Goal: Information Seeking & Learning: Check status

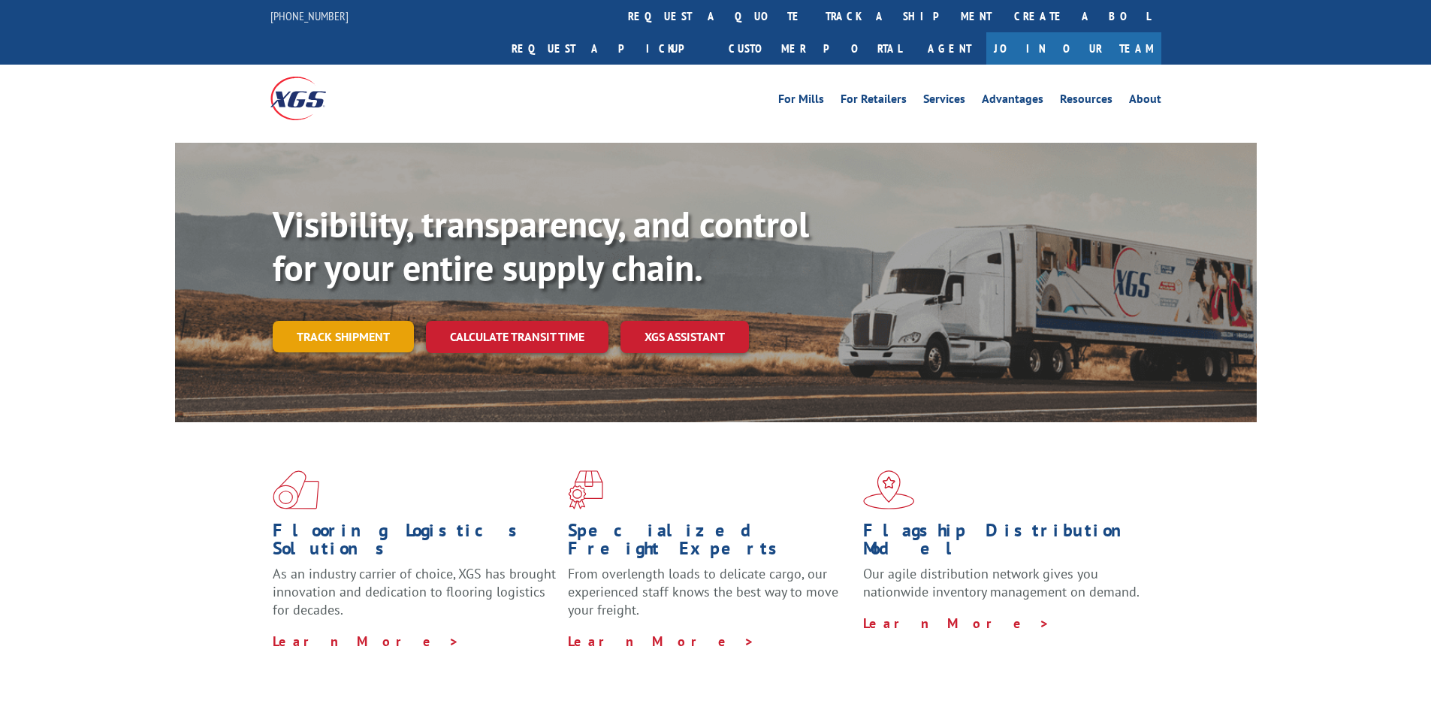
click at [366, 321] on link "Track shipment" at bounding box center [343, 337] width 141 height 32
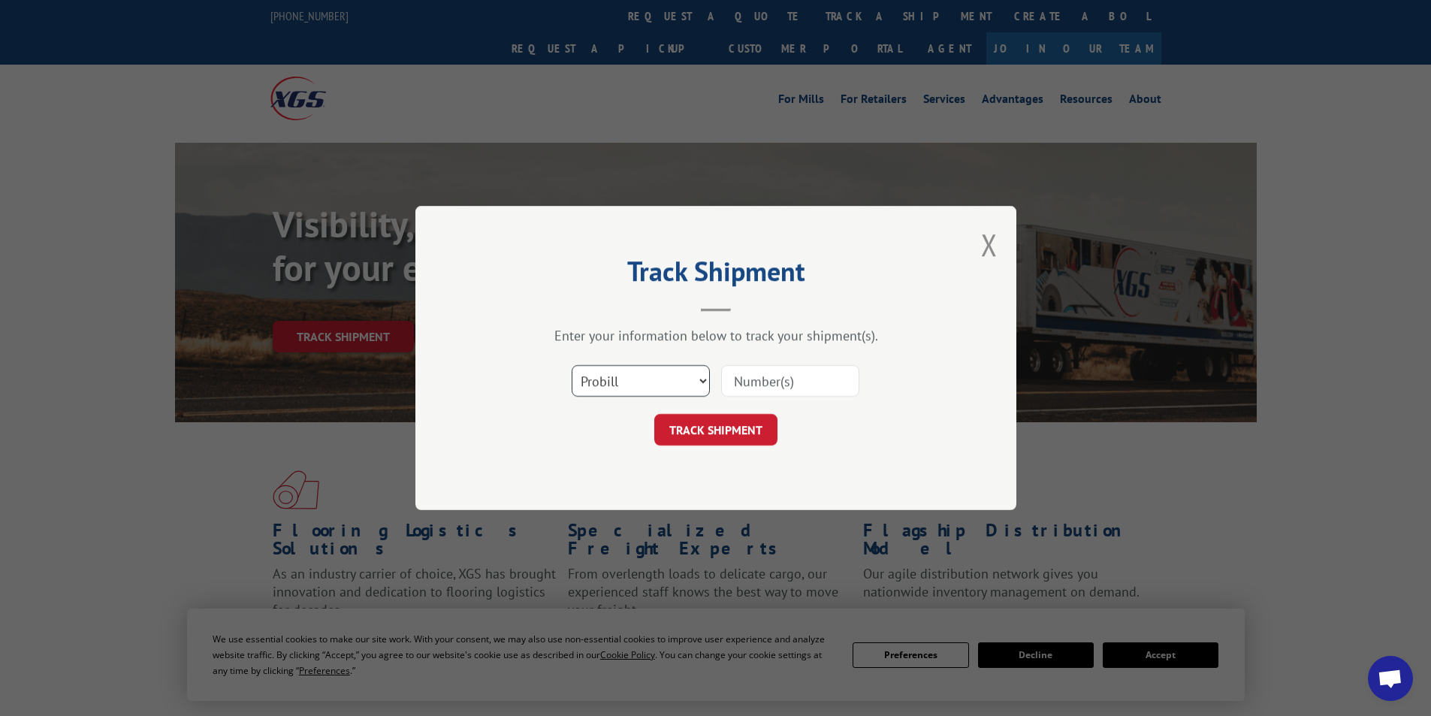
click at [669, 381] on select "Select category... Probill BOL PO" at bounding box center [641, 381] width 138 height 32
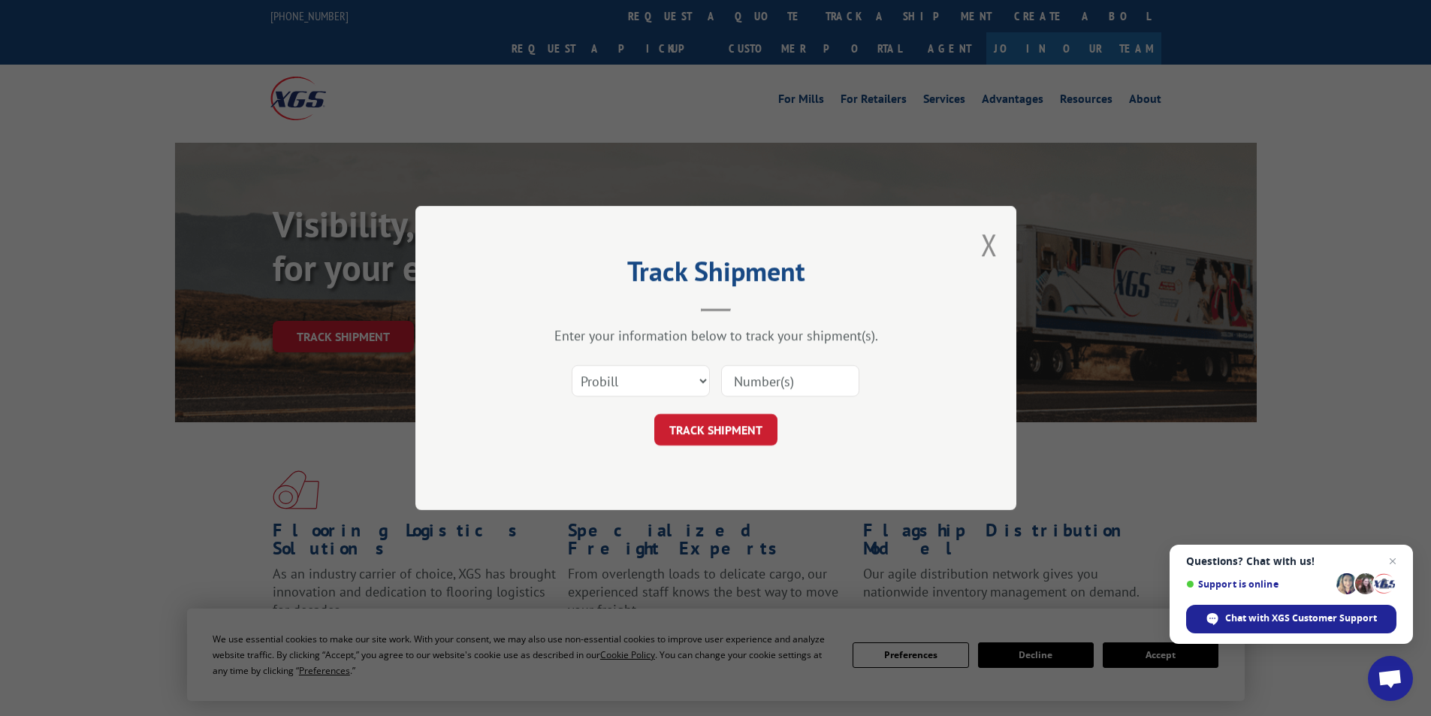
click at [746, 391] on input at bounding box center [790, 381] width 138 height 32
type input "807616"
click at [720, 424] on button "TRACK SHIPMENT" at bounding box center [715, 430] width 123 height 32
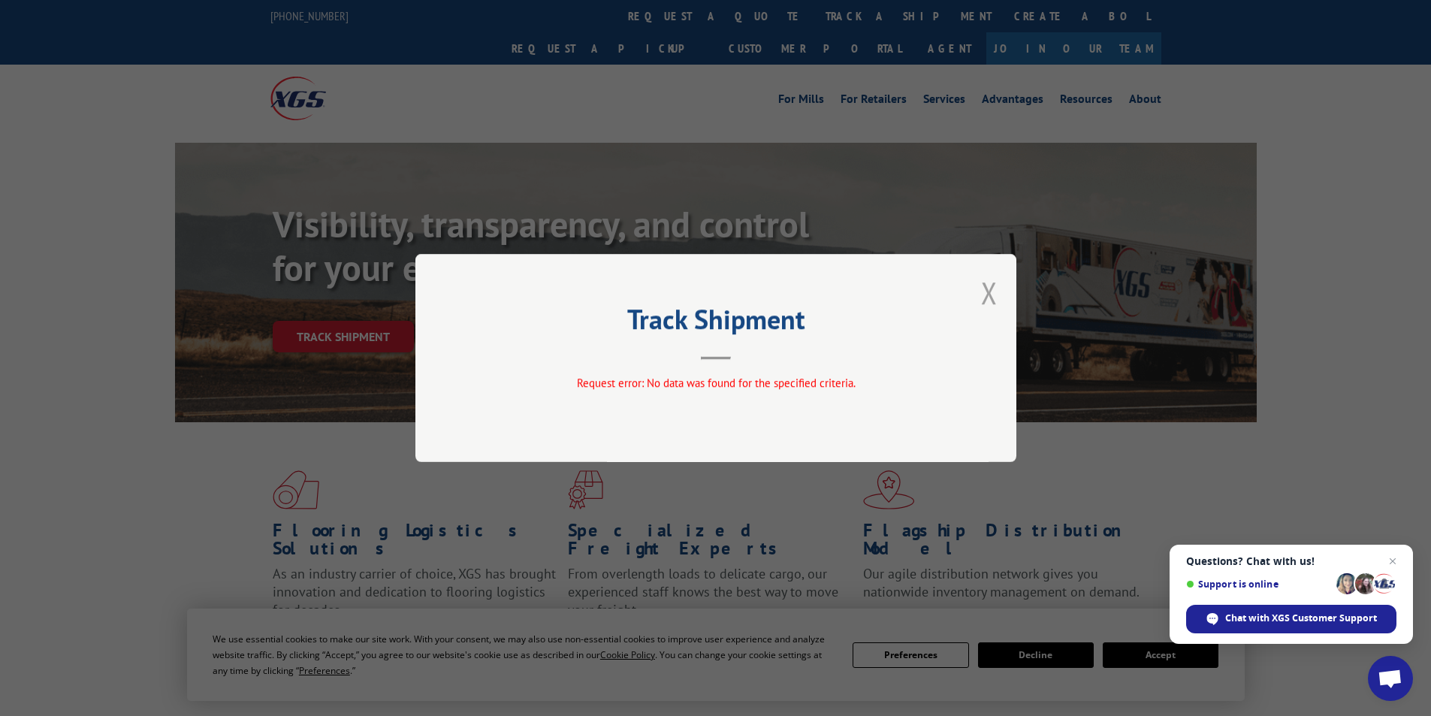
click at [982, 290] on button "Close modal" at bounding box center [989, 293] width 17 height 40
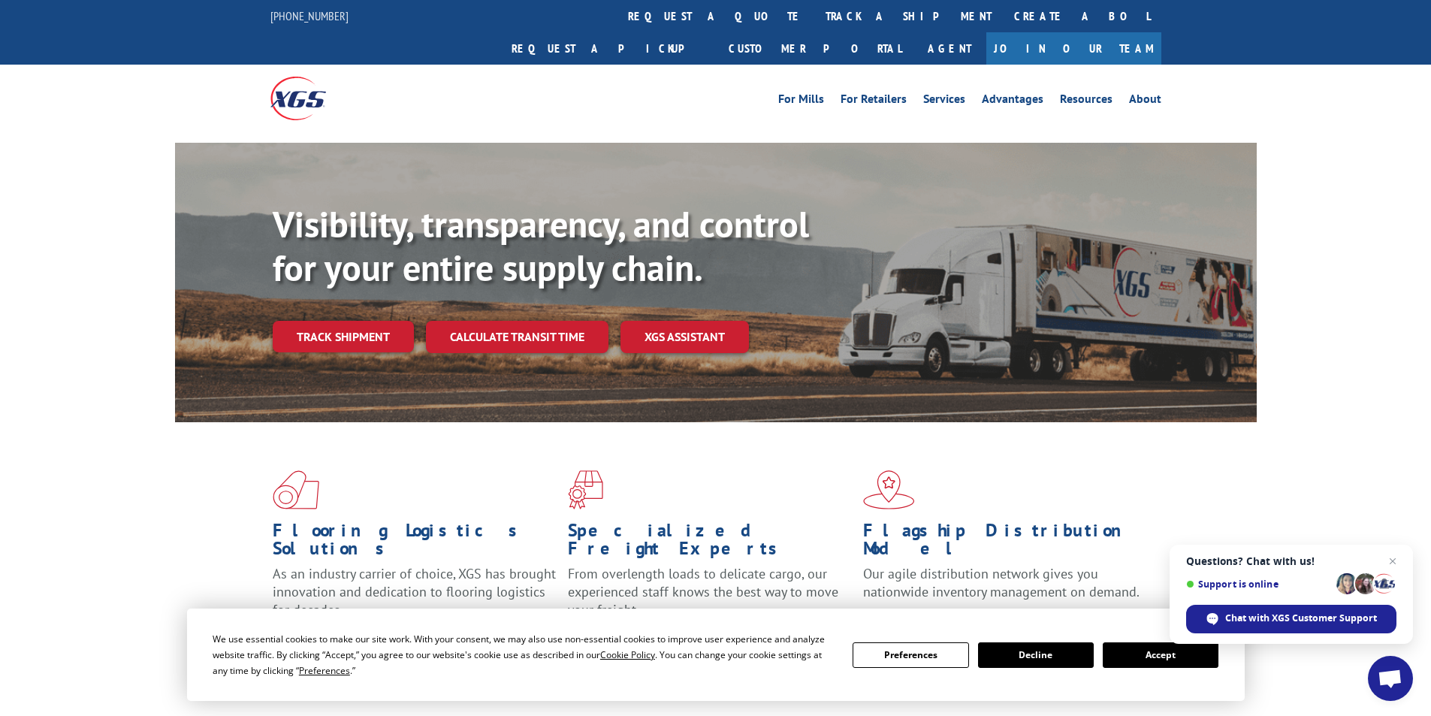
click at [341, 321] on div "Visibility, transparency, and control for your entire supply chain. Track shipm…" at bounding box center [765, 308] width 984 height 210
click at [348, 321] on link "Track shipment" at bounding box center [343, 337] width 141 height 32
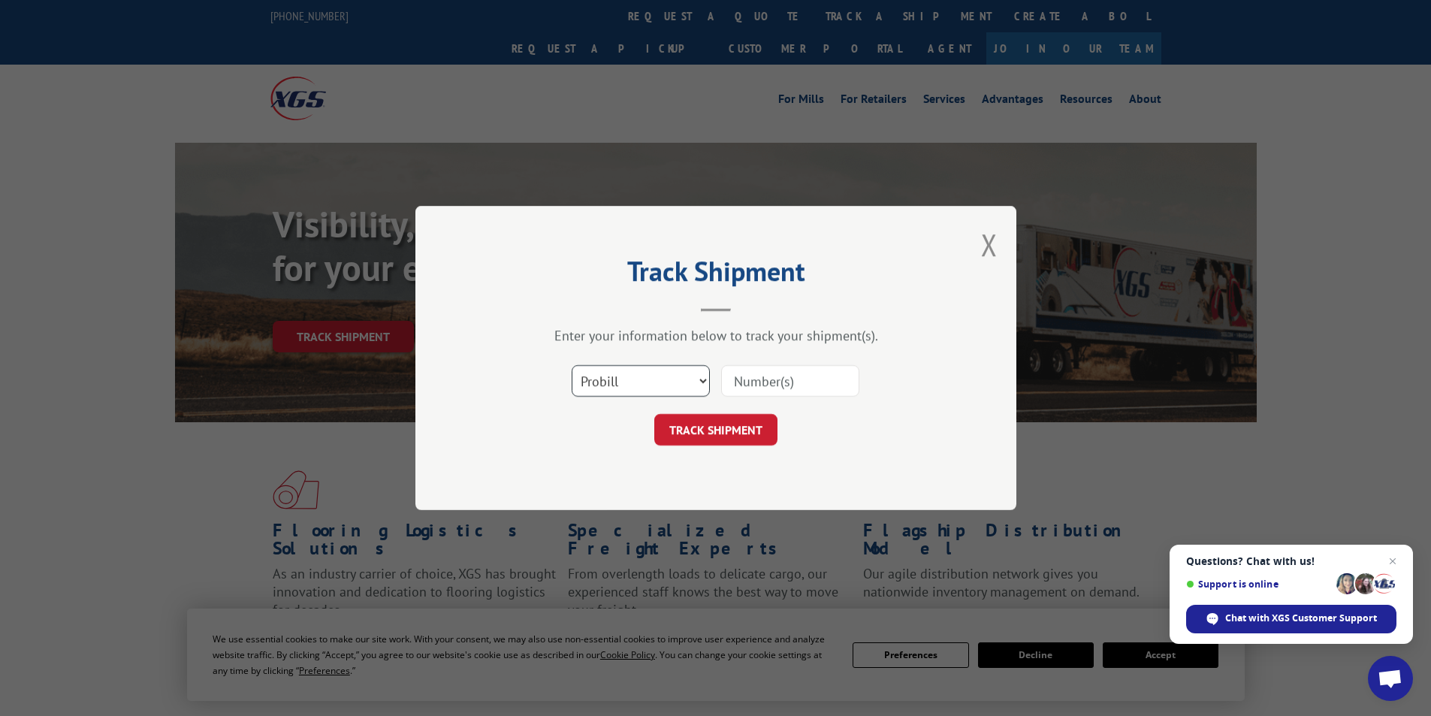
click at [696, 375] on select "Select category... Probill BOL PO" at bounding box center [641, 381] width 138 height 32
select select "bol"
click at [572, 365] on select "Select category... Probill BOL PO" at bounding box center [641, 381] width 138 height 32
click at [776, 375] on input at bounding box center [790, 381] width 138 height 32
type input "807616"
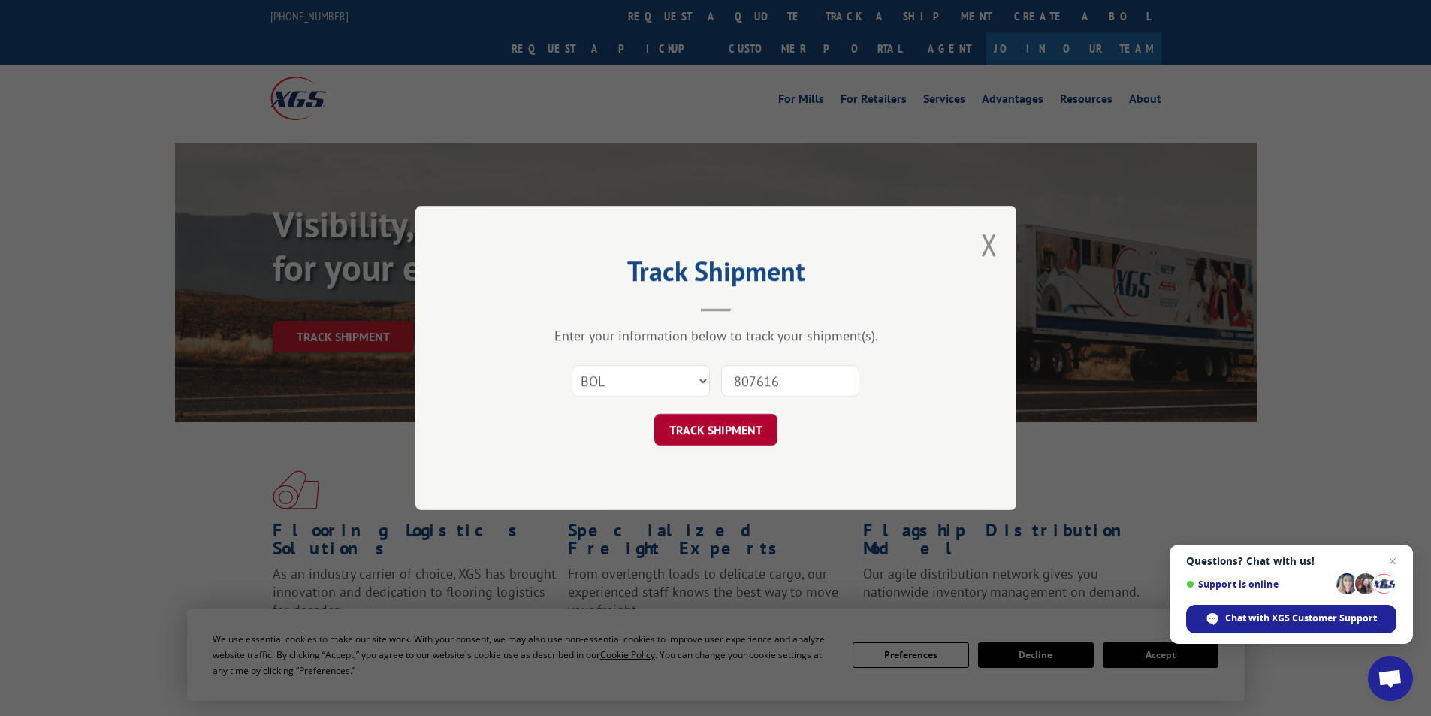
click at [733, 433] on button "TRACK SHIPMENT" at bounding box center [715, 430] width 123 height 32
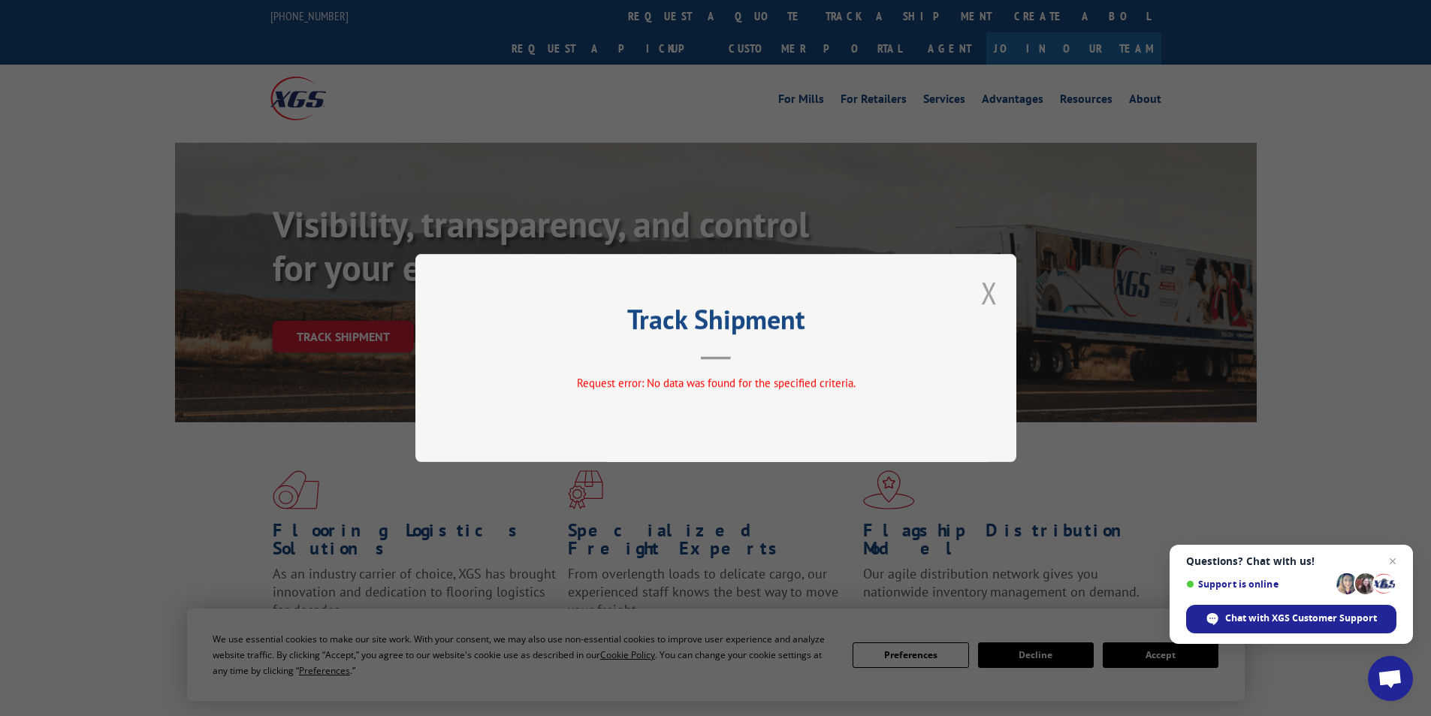
click at [990, 285] on button "Close modal" at bounding box center [989, 293] width 17 height 40
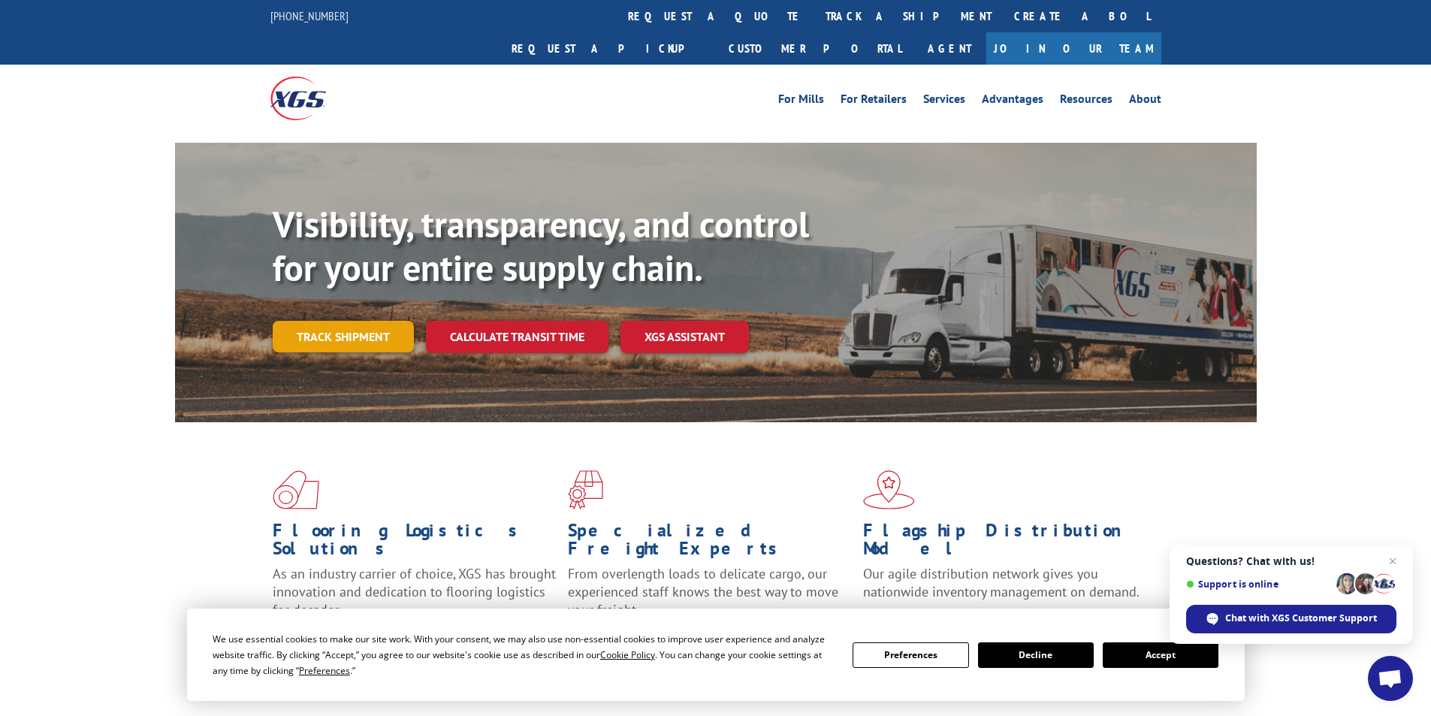
click at [357, 321] on link "Track shipment" at bounding box center [343, 337] width 141 height 32
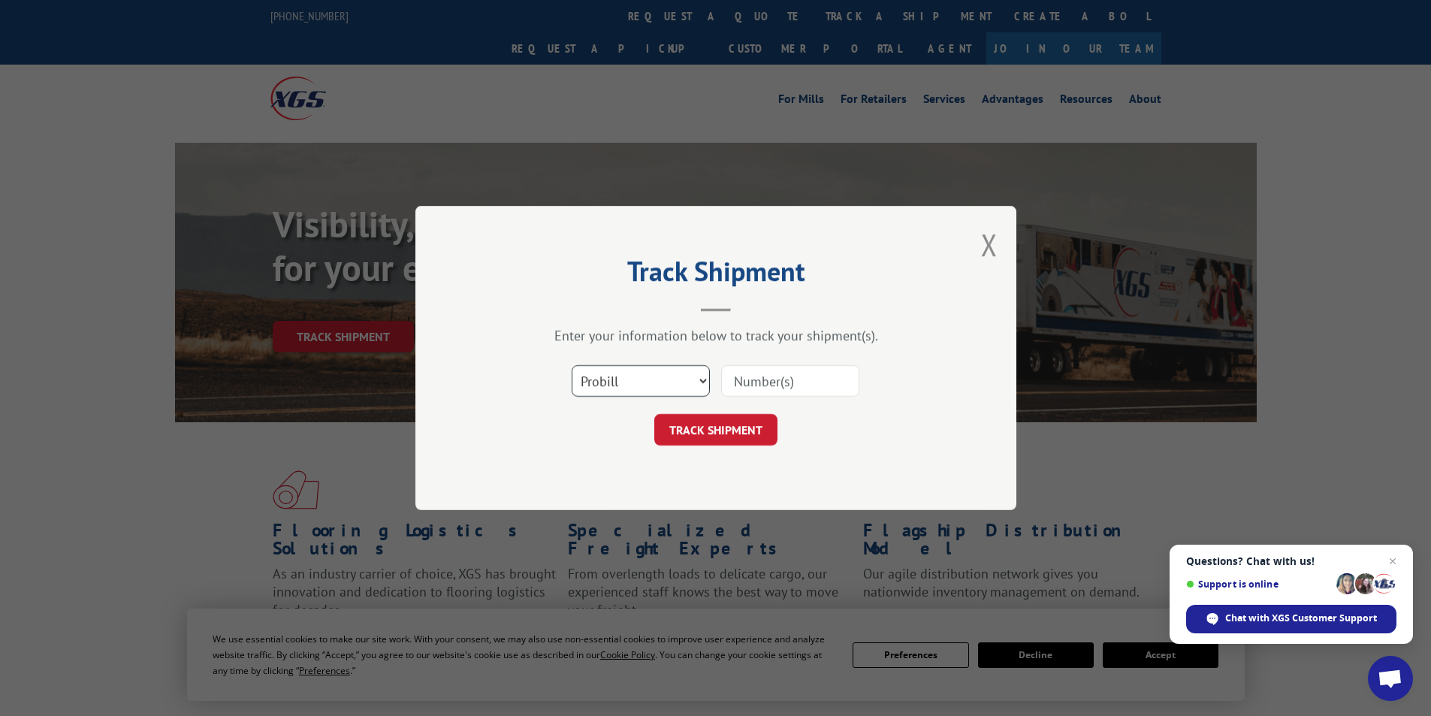
click at [693, 390] on select "Select category... Probill BOL PO" at bounding box center [641, 381] width 138 height 32
select select "po"
click at [572, 365] on select "Select category... Probill BOL PO" at bounding box center [641, 381] width 138 height 32
click at [796, 384] on input at bounding box center [790, 381] width 138 height 32
type input "807616"
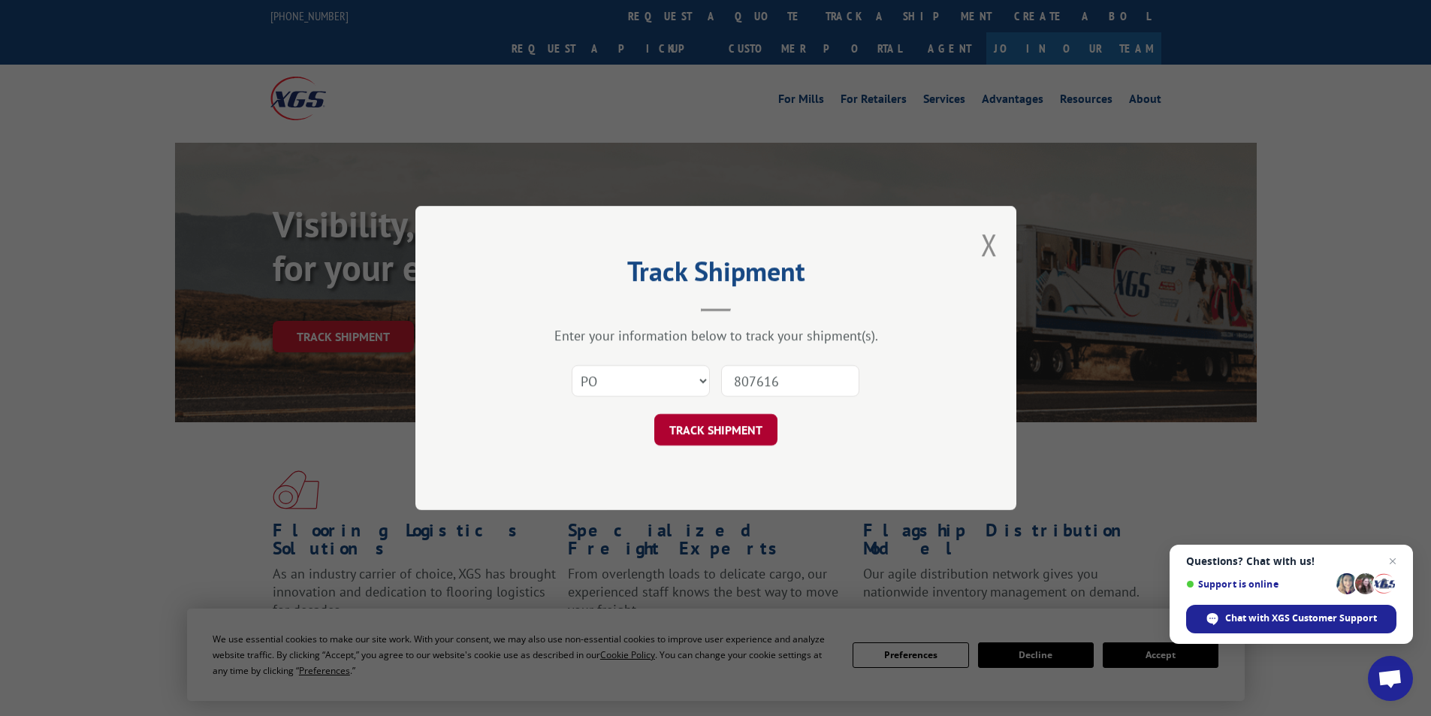
click at [735, 424] on button "TRACK SHIPMENT" at bounding box center [715, 430] width 123 height 32
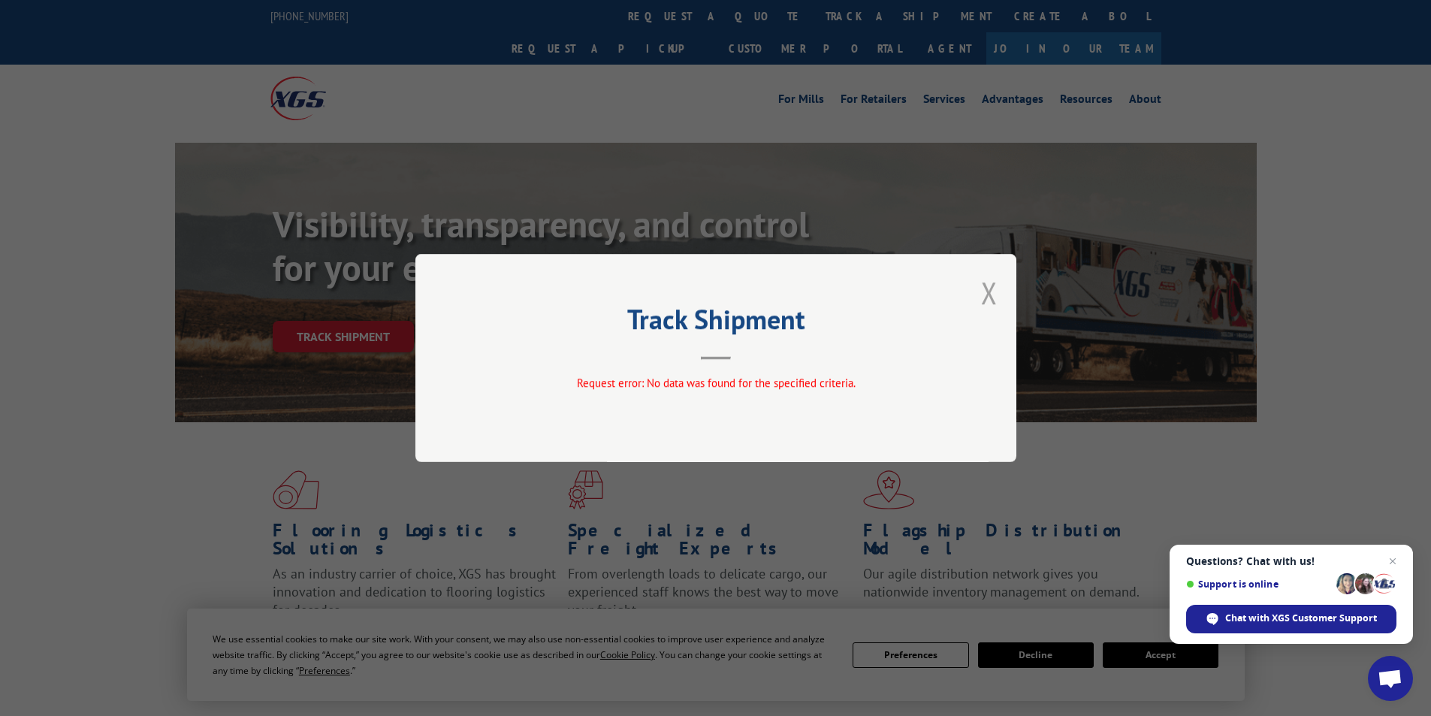
click at [994, 288] on button "Close modal" at bounding box center [989, 293] width 17 height 40
